Goal: Task Accomplishment & Management: Use online tool/utility

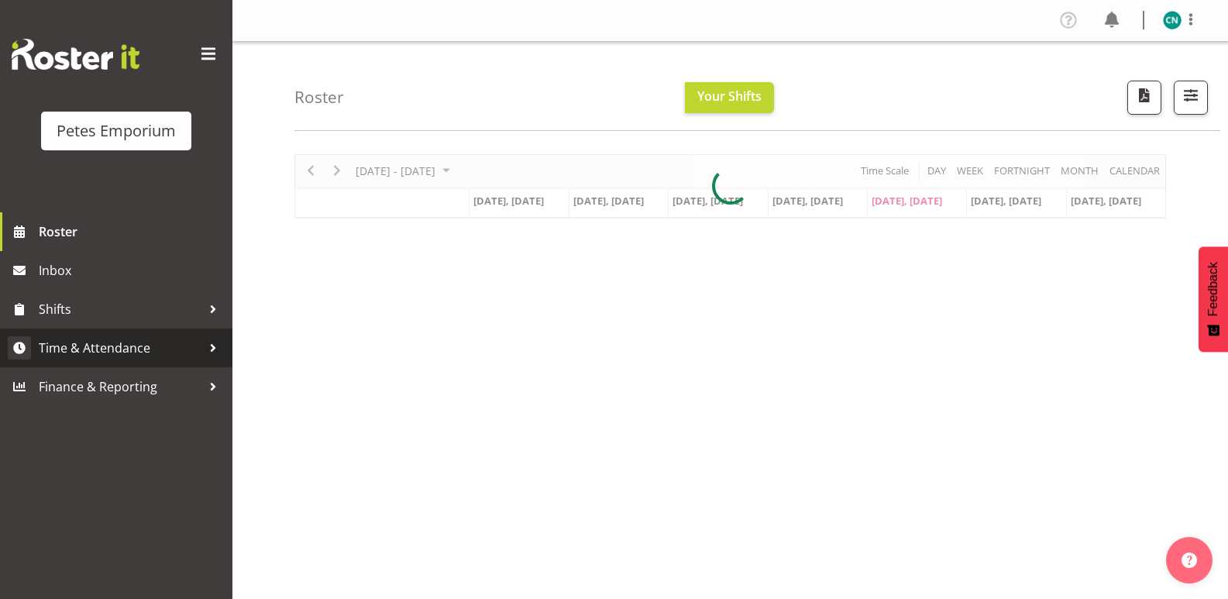
click at [110, 342] on span "Time & Attendance" at bounding box center [120, 347] width 163 height 23
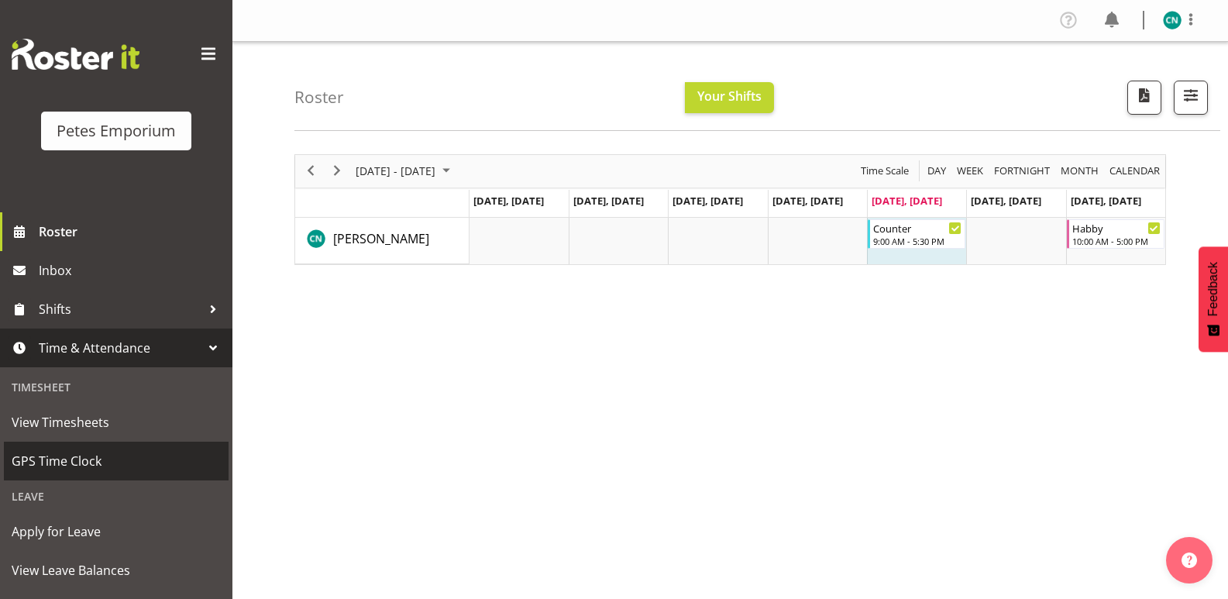
click at [66, 456] on span "GPS Time Clock" at bounding box center [116, 460] width 209 height 23
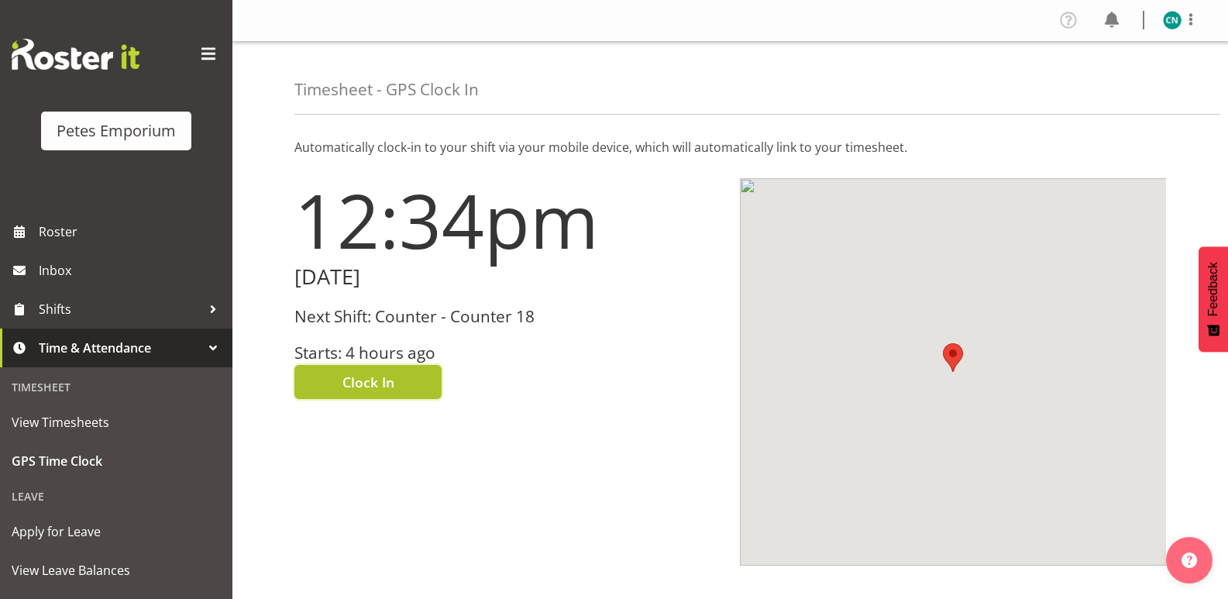
click at [364, 377] on span "Clock In" at bounding box center [368, 382] width 52 height 20
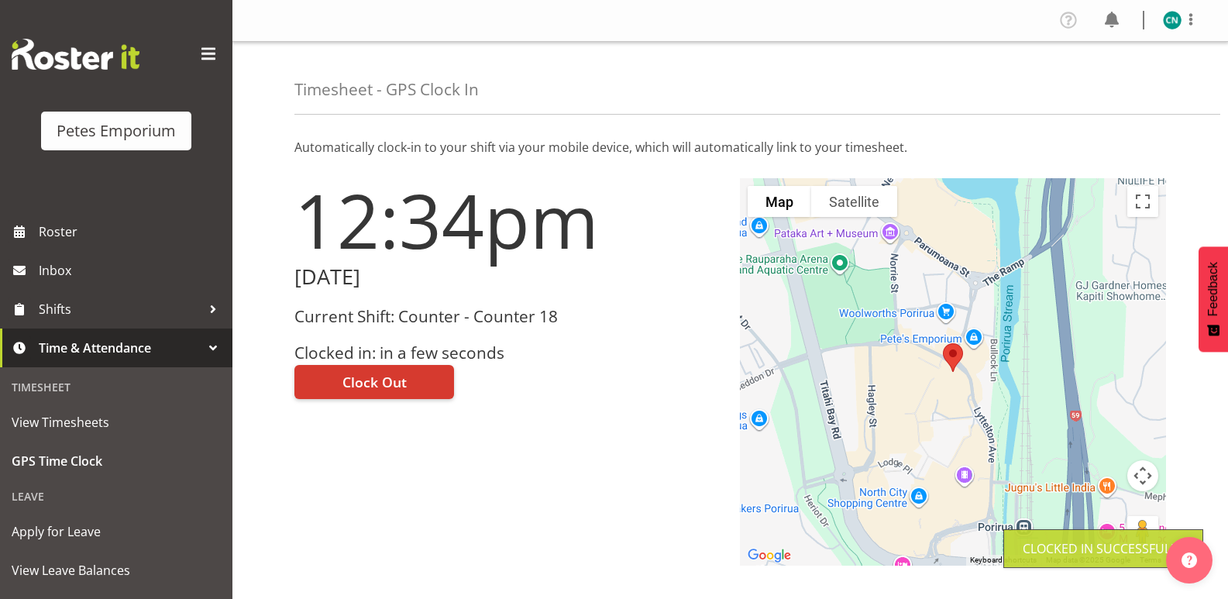
click at [1168, 20] on img at bounding box center [1172, 20] width 19 height 19
click at [1104, 80] on link "Log Out" at bounding box center [1125, 81] width 149 height 28
